Goal: Navigation & Orientation: Find specific page/section

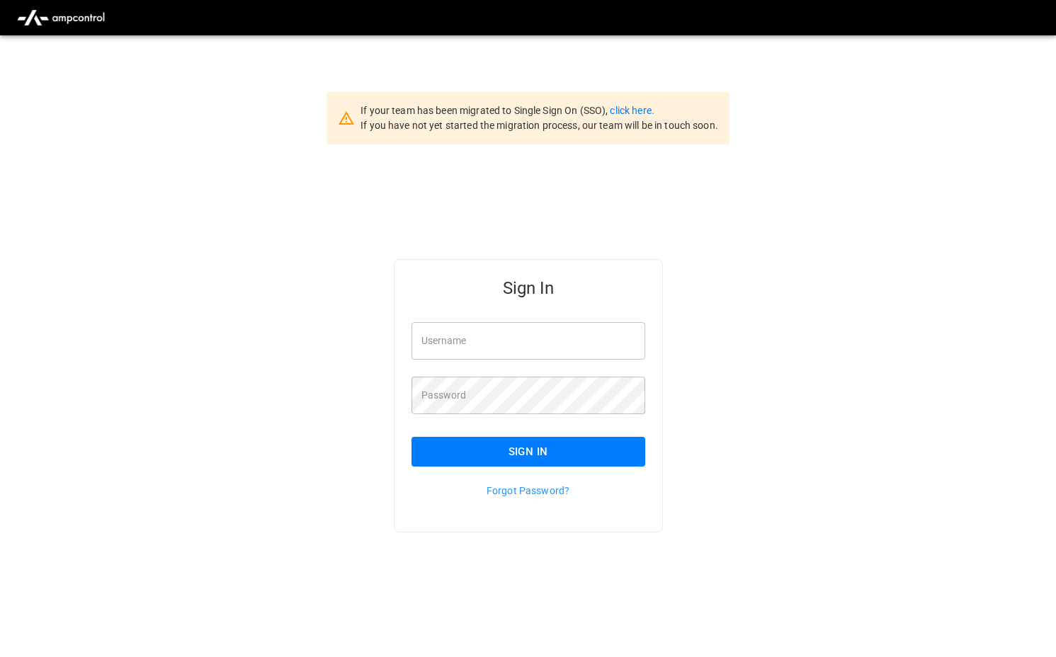
click at [528, 349] on input "Username" at bounding box center [529, 341] width 234 height 38
type input "**********"
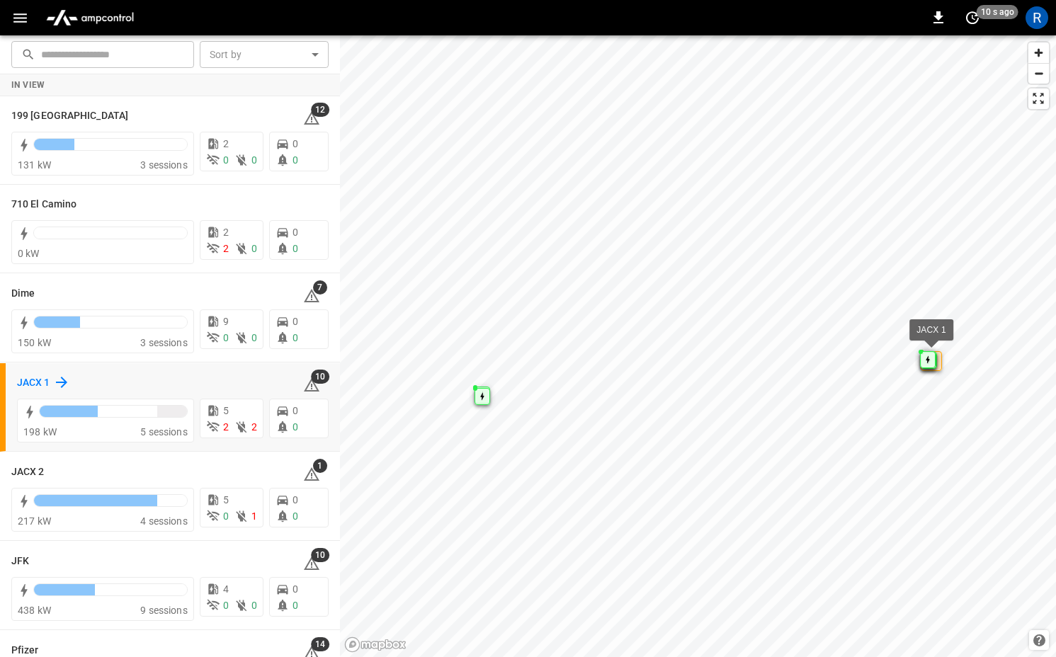
click at [67, 385] on icon at bounding box center [61, 382] width 17 height 17
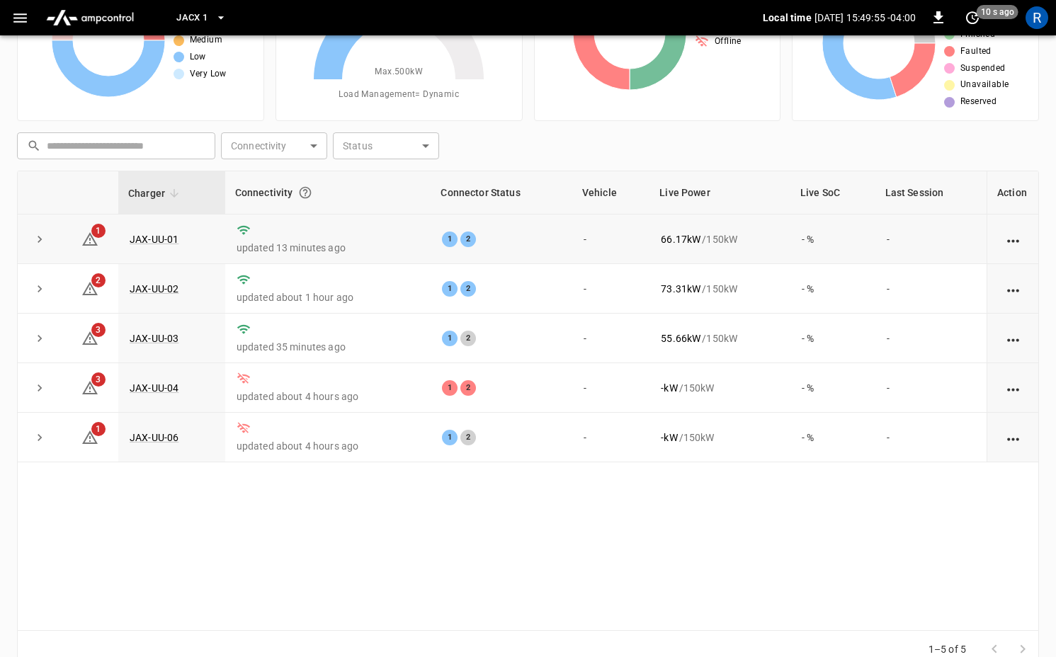
scroll to position [110, 0]
